Goal: Complete application form: Complete application form

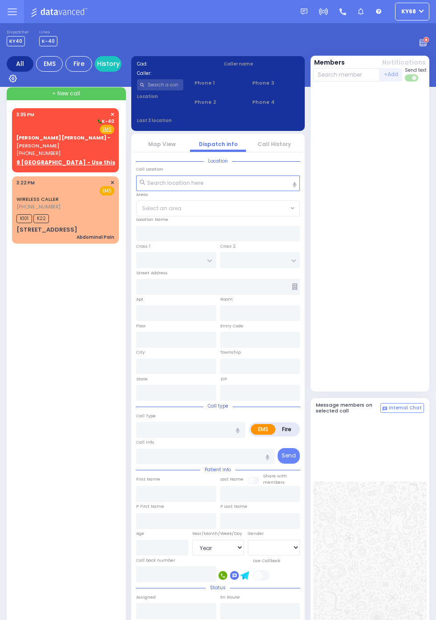
select select "Year"
select select "[DEMOGRAPHIC_DATA]"
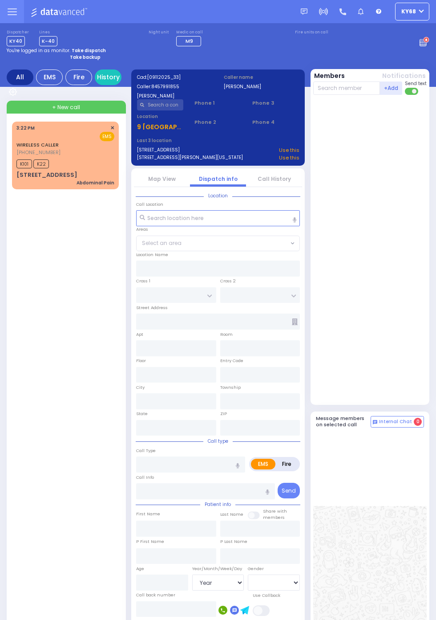
select select
radio input "true"
select select
type input "15:35"
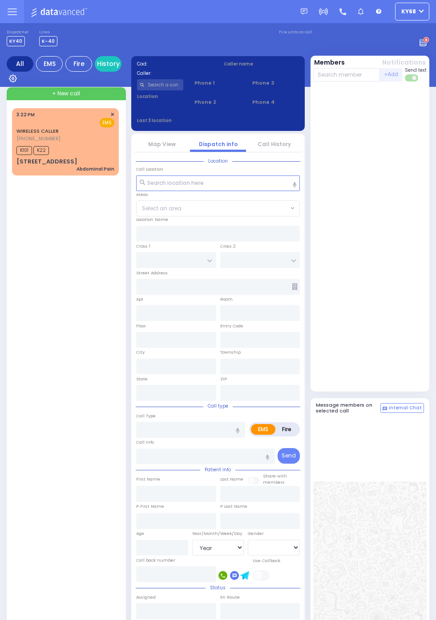
select select "Year"
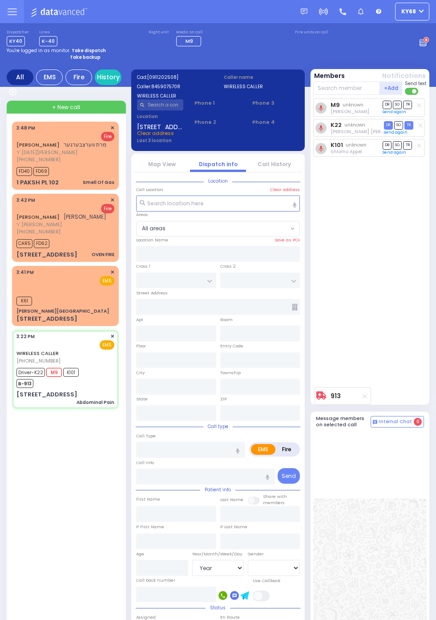
select select "All areas"
type input "FORGE RD"
type input "[PERSON_NAME] DR"
type input "[STREET_ADDRESS]"
type input "Monroe"
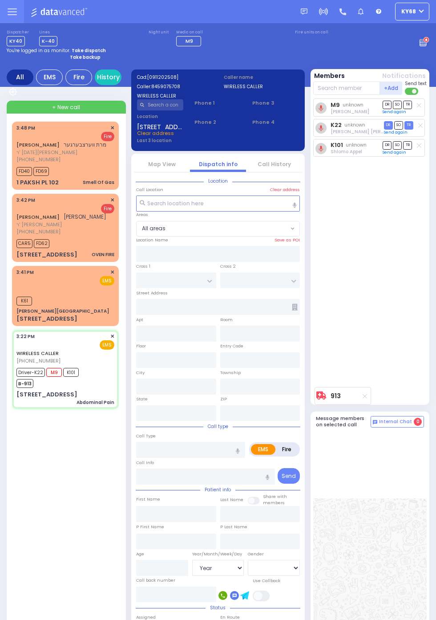
type input "[US_STATE]"
type input "10950"
type input "Abdominal Pain"
radio input "true"
type input "[PERSON_NAME]"
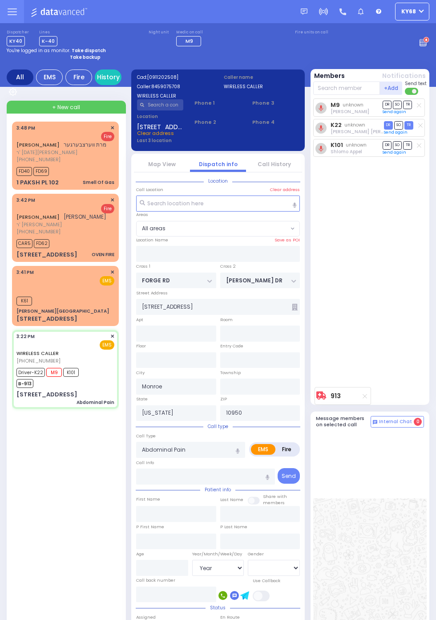
type input "[PERSON_NAME]"
type input "28"
select select "Year"
select select "[DEMOGRAPHIC_DATA]"
type input "15:22"
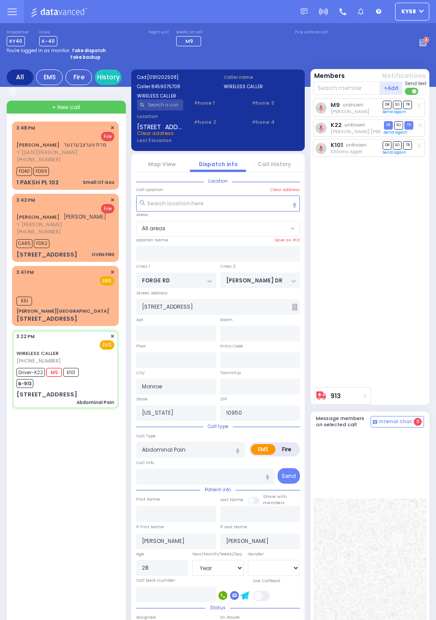
type input "15:24"
type input "15:26"
type input "15:44"
select select
radio input "true"
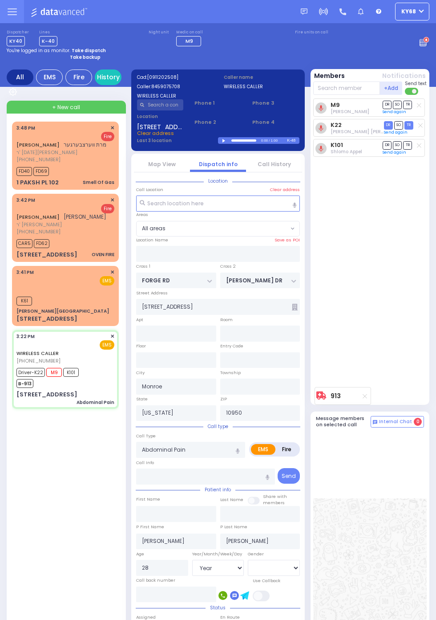
select select "Year"
select select "[DEMOGRAPHIC_DATA]"
select select
radio input "true"
select select "Year"
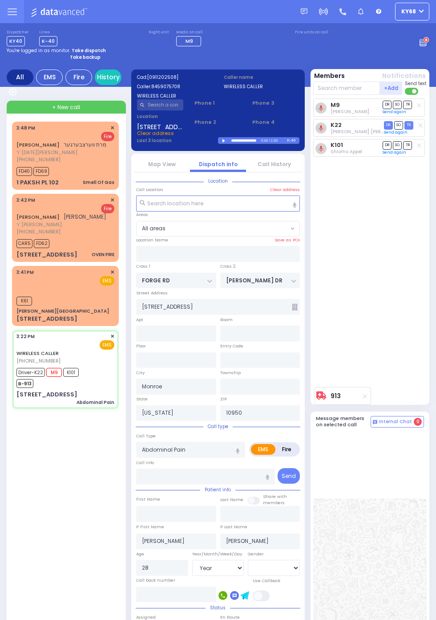
select select "[DEMOGRAPHIC_DATA]"
